Goal: Use online tool/utility: Utilize a website feature to perform a specific function

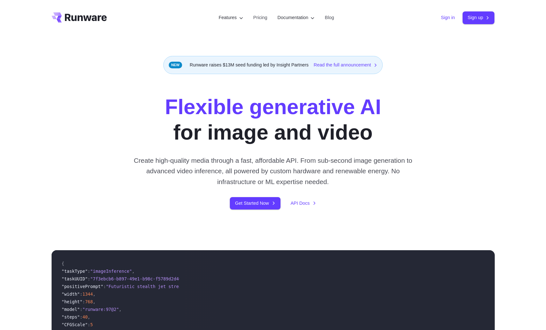
click at [441, 18] on link "Sign in" at bounding box center [448, 17] width 14 height 7
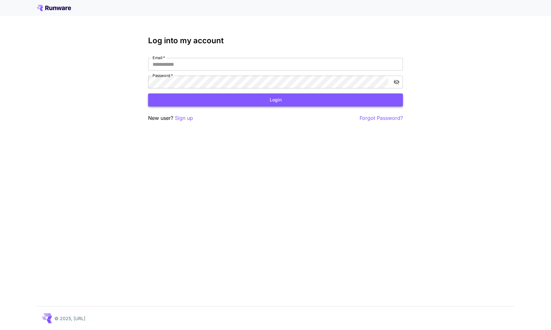
type input "**********"
click at [202, 101] on button "Login" at bounding box center [275, 100] width 255 height 13
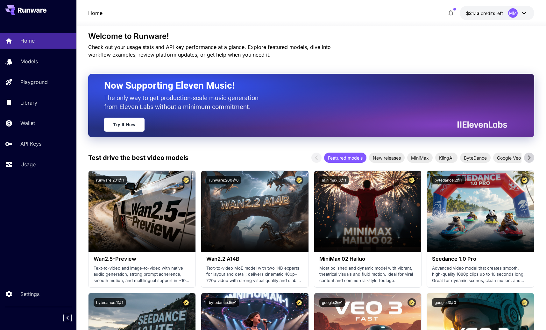
scroll to position [87, 0]
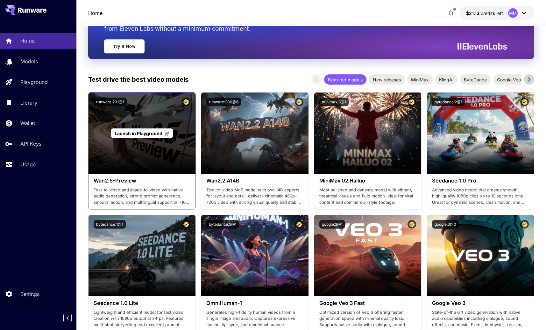
click at [151, 114] on div "Launch in Playground" at bounding box center [141, 133] width 107 height 81
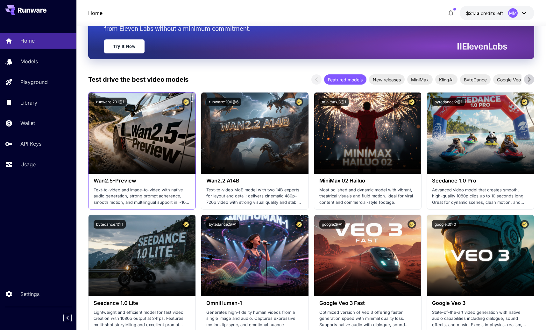
click at [109, 181] on h3 "Wan2.5-Preview" at bounding box center [142, 181] width 97 height 6
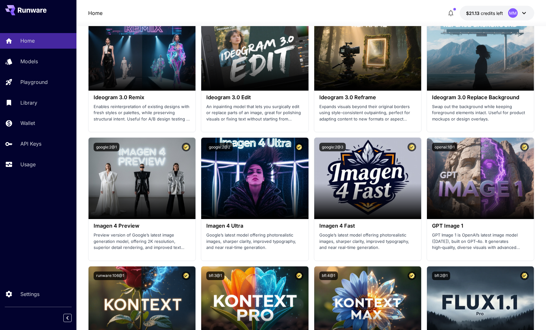
scroll to position [1032, 0]
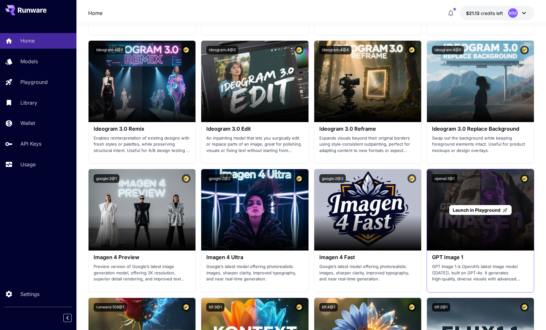
click at [485, 194] on div "Launch in Playground" at bounding box center [480, 209] width 107 height 81
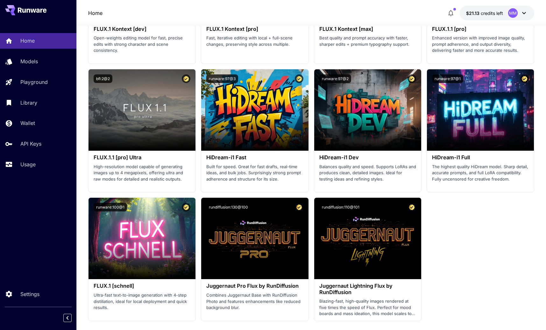
scroll to position [1394, 0]
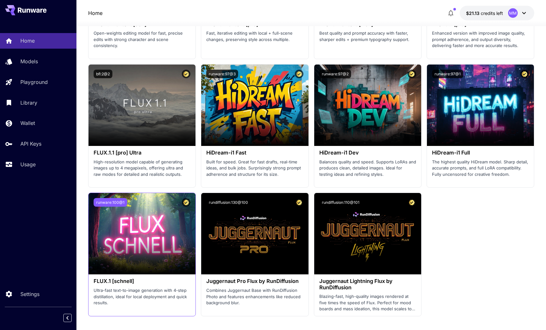
click at [111, 202] on button "runware:100@1" at bounding box center [110, 202] width 33 height 9
click at [112, 280] on h3 "FLUX.1 [schnell]" at bounding box center [142, 281] width 97 height 6
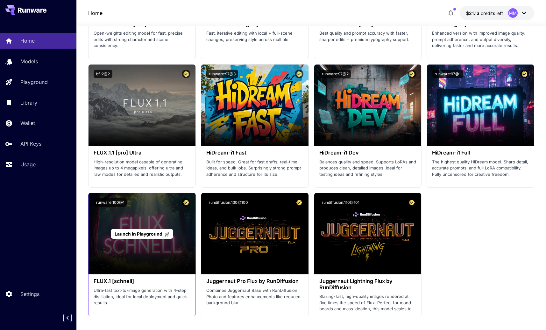
click at [185, 212] on div "Launch in Playground" at bounding box center [141, 233] width 107 height 81
click at [143, 233] on span "Launch in Playground" at bounding box center [139, 233] width 48 height 5
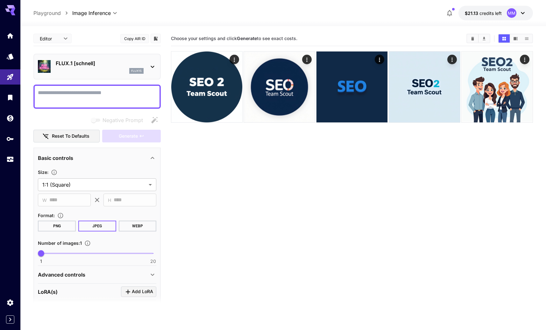
click at [60, 97] on textarea "Negative Prompt" at bounding box center [97, 96] width 118 height 15
click at [45, 14] on p "Playground" at bounding box center [46, 13] width 27 height 8
click at [47, 14] on p "Playground" at bounding box center [46, 13] width 27 height 8
click at [6, 35] on link at bounding box center [10, 36] width 20 height 16
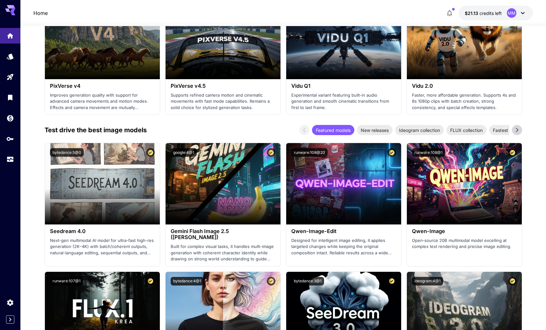
scroll to position [672, 0]
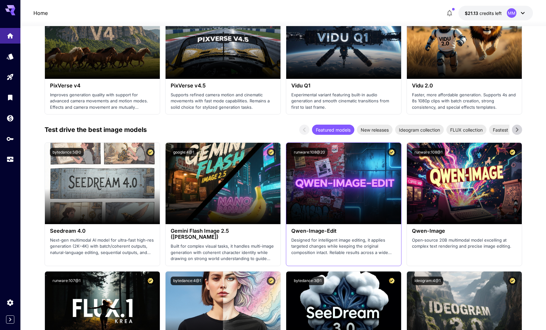
click at [311, 231] on h3 "Qwen-Image-Edit" at bounding box center [343, 231] width 105 height 6
copy h3 "Qwen-Image-Edit"
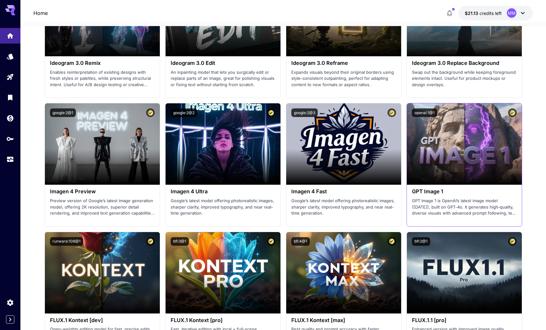
scroll to position [1094, 0]
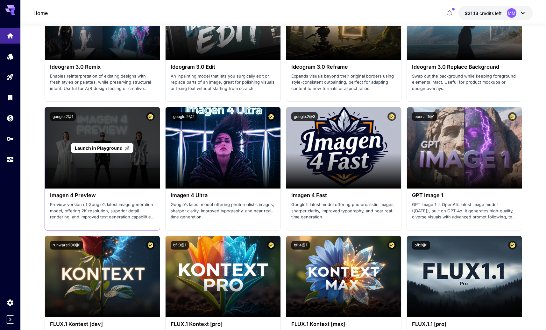
click at [86, 149] on span "Launch in Playground" at bounding box center [99, 147] width 48 height 5
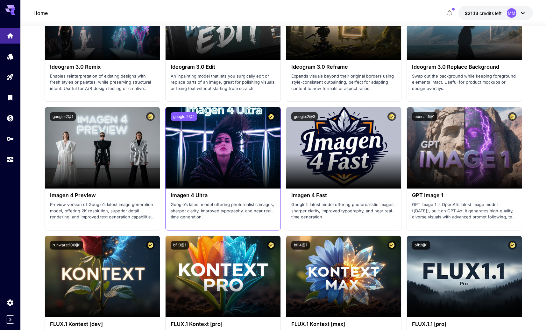
click at [191, 117] on button "google:2@2" at bounding box center [184, 116] width 26 height 9
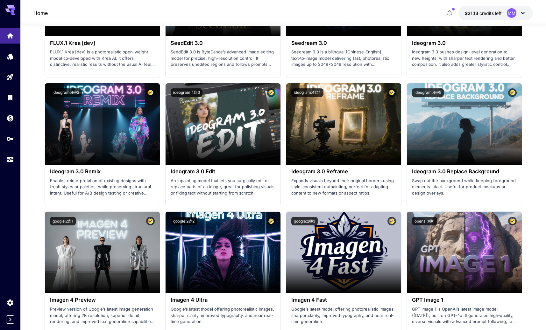
scroll to position [1075, 0]
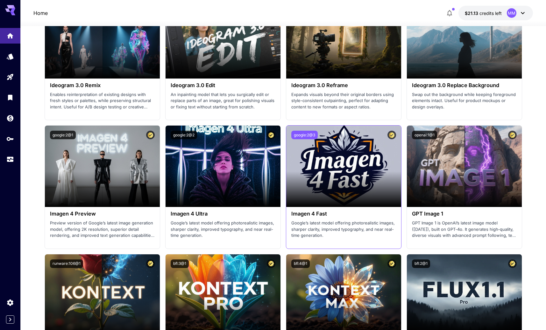
click at [307, 134] on button "google:2@3" at bounding box center [304, 135] width 26 height 9
drag, startPoint x: 171, startPoint y: 214, endPoint x: 215, endPoint y: 213, distance: 44.3
click at [214, 213] on h3 "Imagen 4 Ultra" at bounding box center [223, 214] width 105 height 6
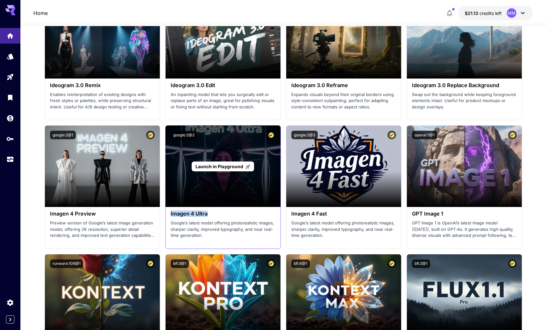
copy h3 "Imagen 4 Ultra"
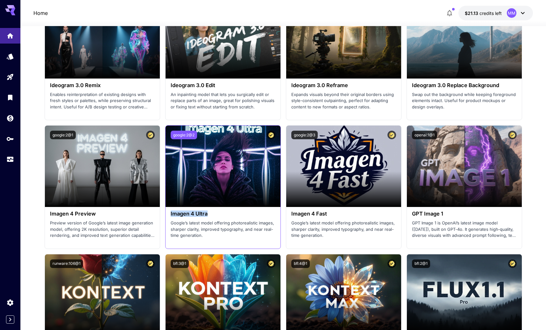
click at [187, 135] on button "google:2@2" at bounding box center [184, 135] width 26 height 9
click at [185, 136] on button "google:2@2" at bounding box center [184, 135] width 26 height 9
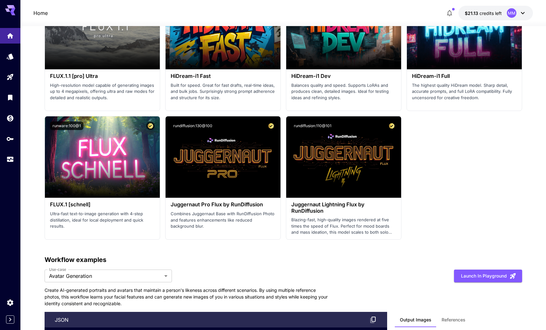
scroll to position [1469, 0]
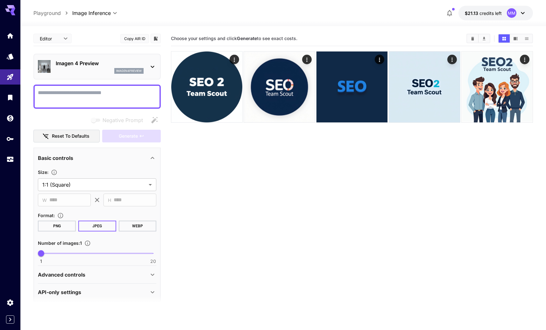
click at [72, 97] on textarea "Negative Prompt" at bounding box center [97, 96] width 118 height 15
paste textarea "**********"
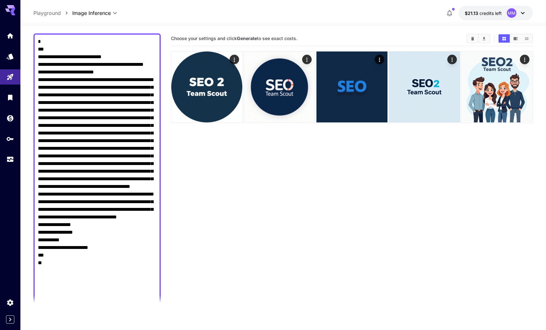
drag, startPoint x: 67, startPoint y: 78, endPoint x: 51, endPoint y: 76, distance: 16.3
click at [37, 80] on div at bounding box center [96, 175] width 127 height 284
click at [90, 75] on textarea "Negative Prompt" at bounding box center [97, 175] width 118 height 275
drag, startPoint x: 114, startPoint y: 81, endPoint x: 41, endPoint y: 51, distance: 78.8
click at [41, 51] on textarea "Negative Prompt" at bounding box center [97, 175] width 118 height 275
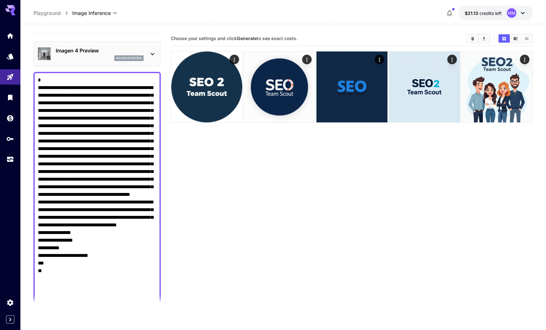
scroll to position [10, 0]
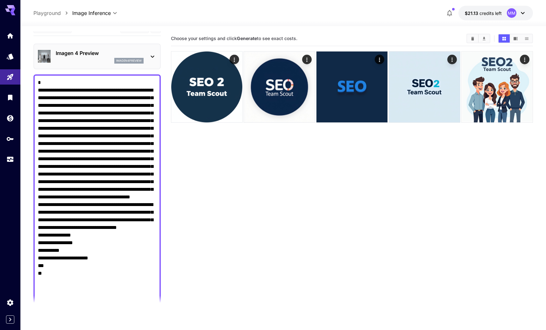
drag, startPoint x: 85, startPoint y: 89, endPoint x: 33, endPoint y: 81, distance: 52.4
click at [33, 81] on div at bounding box center [96, 197] width 127 height 246
click at [68, 95] on textarea "Negative Prompt" at bounding box center [97, 197] width 118 height 237
drag, startPoint x: 120, startPoint y: 106, endPoint x: 126, endPoint y: 105, distance: 5.6
click at [126, 105] on textarea "Negative Prompt" at bounding box center [97, 197] width 118 height 237
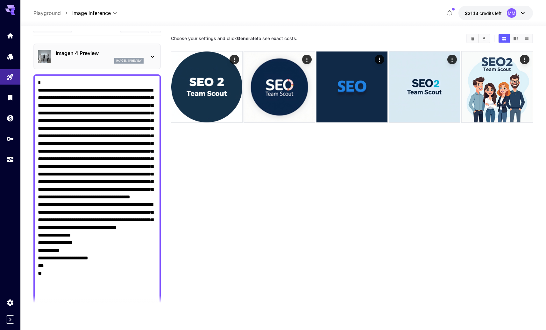
click at [129, 108] on textarea "Negative Prompt" at bounding box center [97, 197] width 118 height 237
drag, startPoint x: 114, startPoint y: 105, endPoint x: 160, endPoint y: 104, distance: 46.1
click at [139, 104] on textarea "Negative Prompt" at bounding box center [97, 197] width 118 height 237
click at [109, 113] on textarea "Negative Prompt" at bounding box center [97, 197] width 118 height 237
drag, startPoint x: 108, startPoint y: 105, endPoint x: 78, endPoint y: 114, distance: 31.5
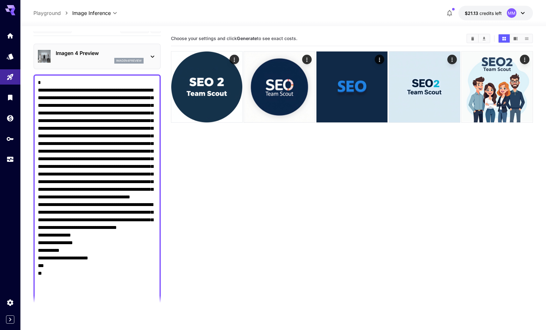
click at [78, 114] on textarea "Negative Prompt" at bounding box center [97, 197] width 118 height 237
paste textarea "**********"
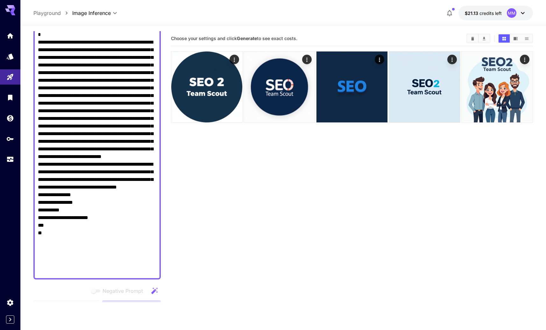
scroll to position [235, 0]
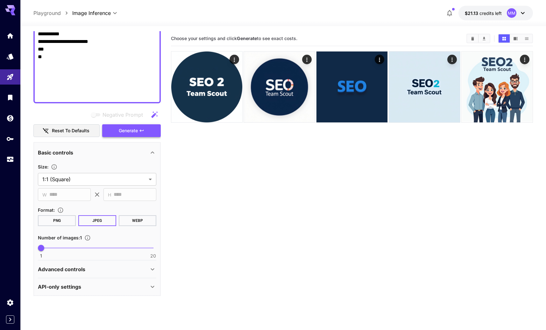
type textarea "**********"
click at [140, 132] on icon "button" at bounding box center [141, 130] width 5 height 5
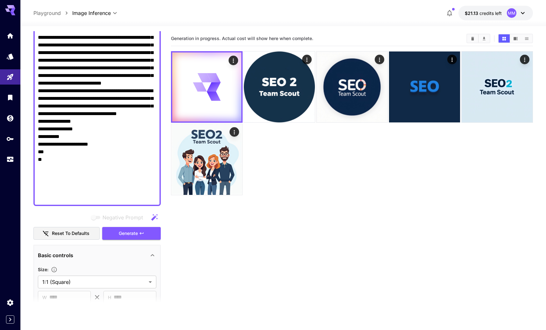
scroll to position [127, 0]
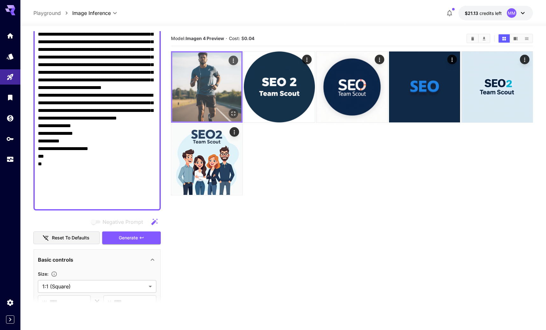
click at [218, 76] on img at bounding box center [206, 87] width 69 height 69
click at [232, 113] on icon "Open in fullscreen" at bounding box center [233, 113] width 6 height 6
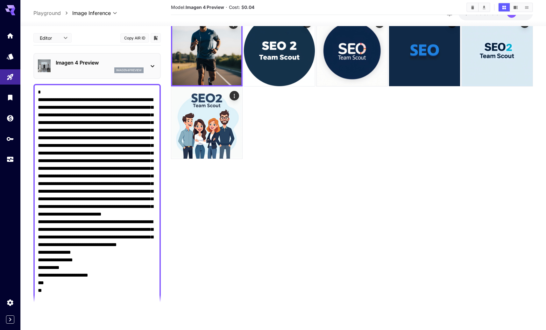
scroll to position [0, 0]
